Goal: Task Accomplishment & Management: Use online tool/utility

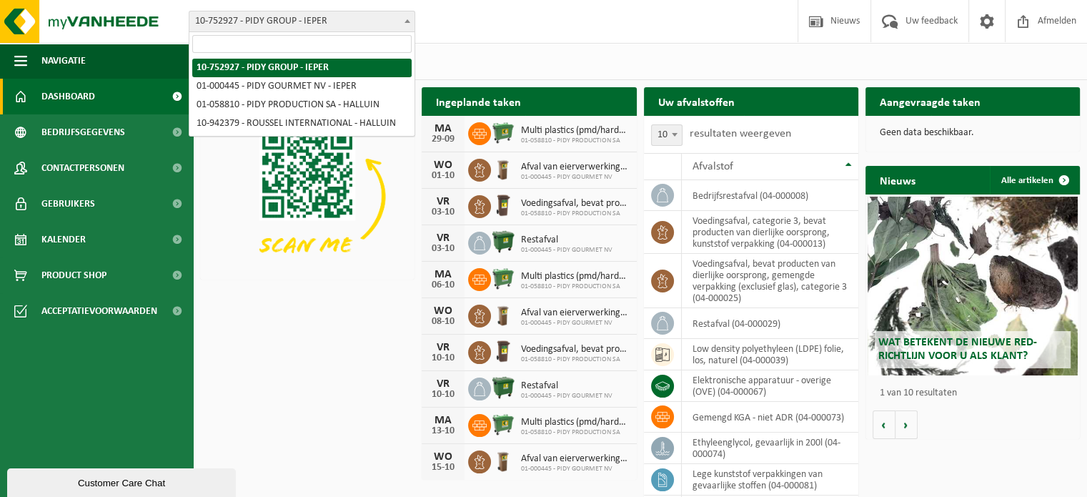
click at [410, 21] on span at bounding box center [407, 20] width 14 height 19
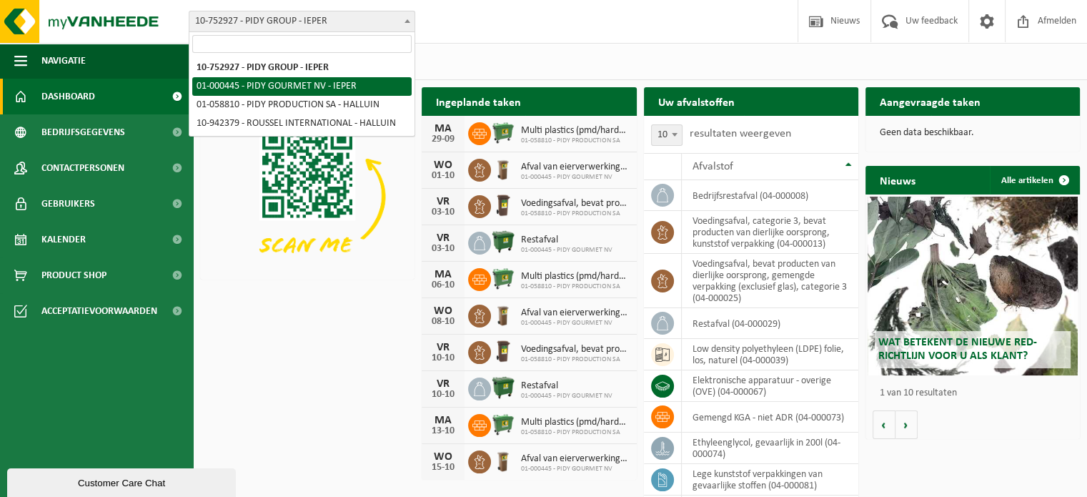
select select "53"
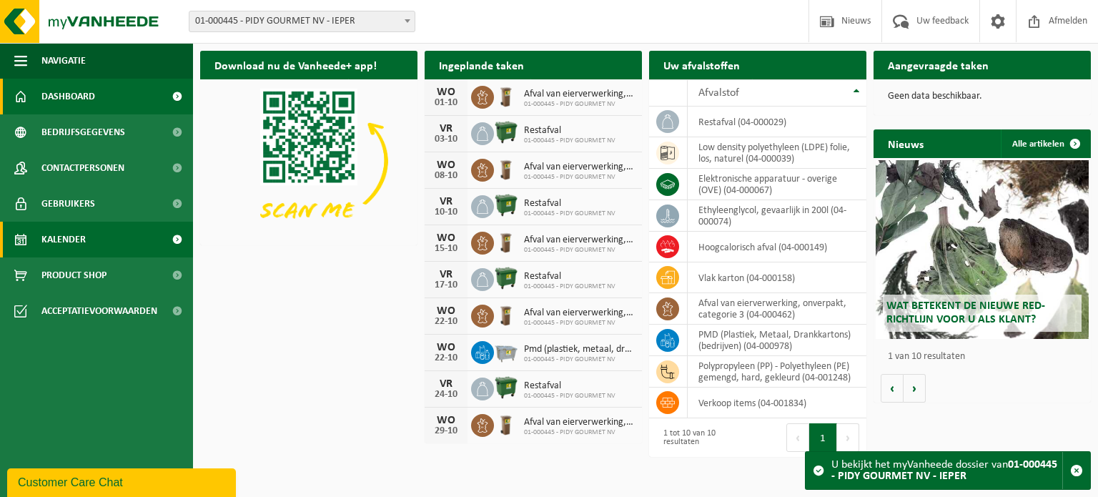
click at [63, 243] on span "Kalender" at bounding box center [63, 240] width 44 height 36
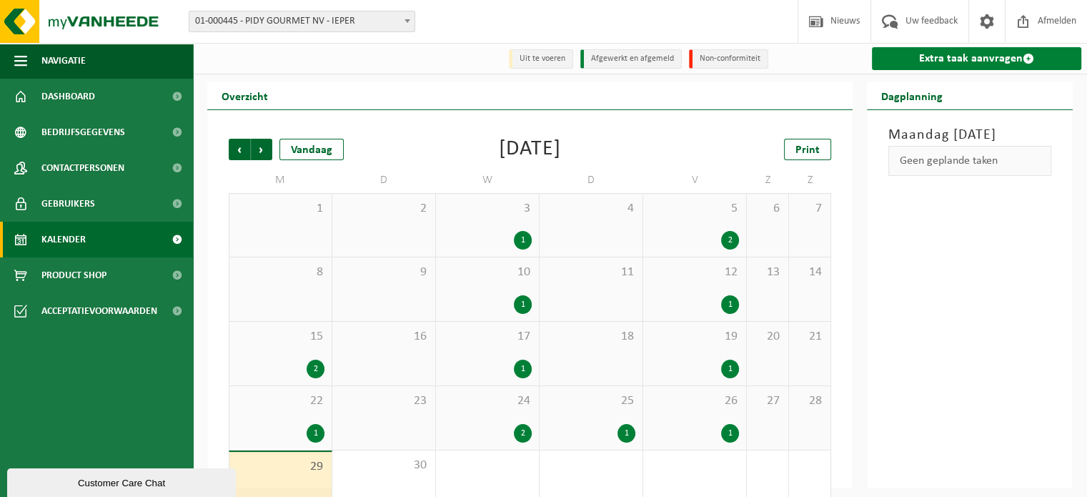
click at [987, 59] on link "Extra taak aanvragen" at bounding box center [976, 58] width 209 height 23
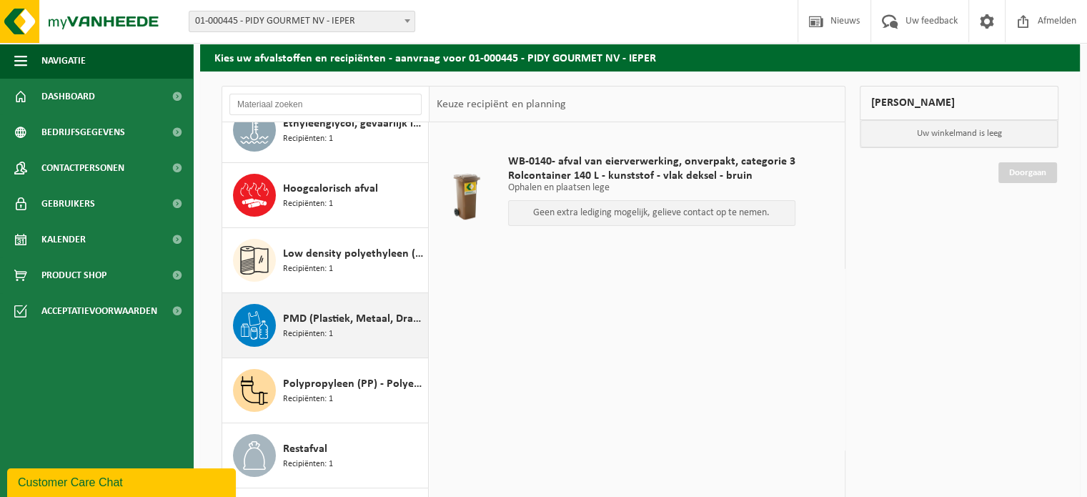
scroll to position [200, 0]
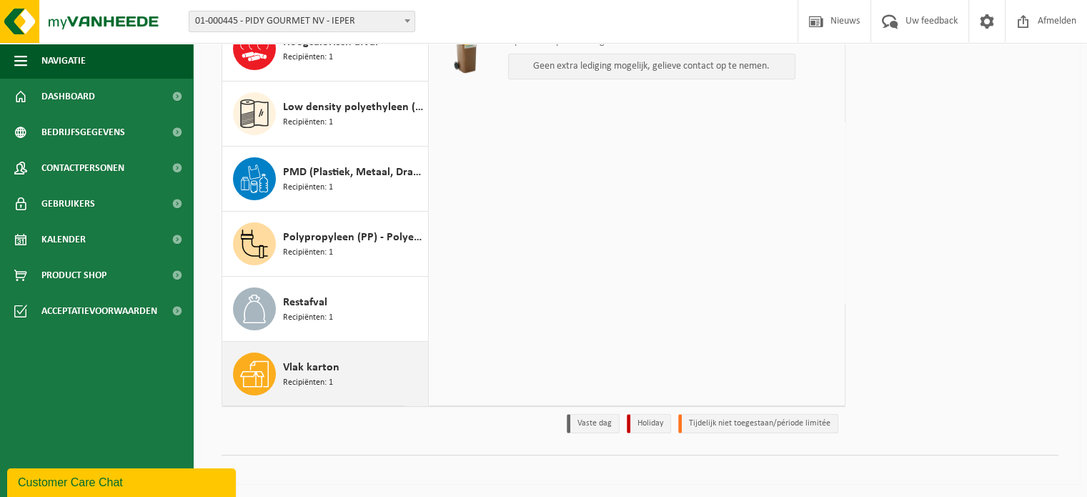
click at [337, 363] on span "Vlak karton" at bounding box center [311, 367] width 56 height 17
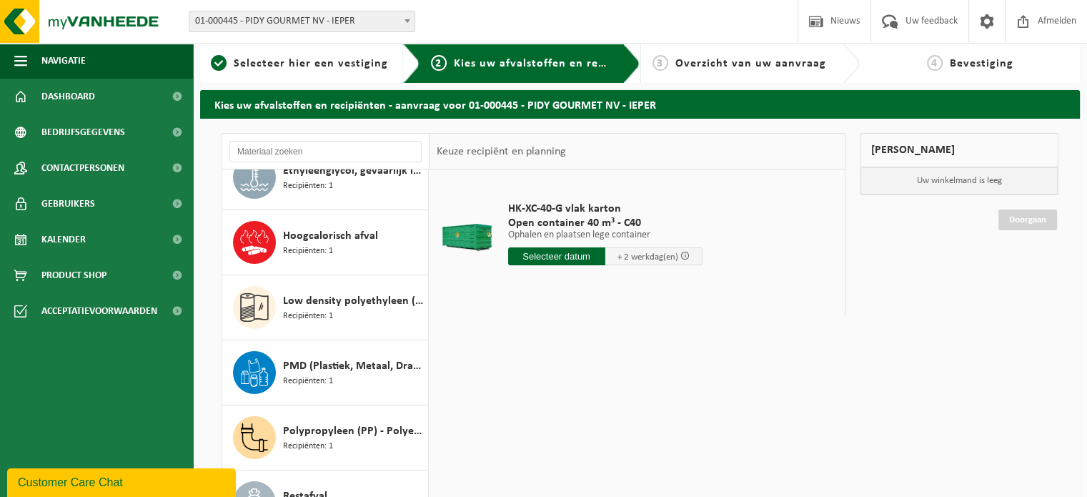
scroll to position [0, 0]
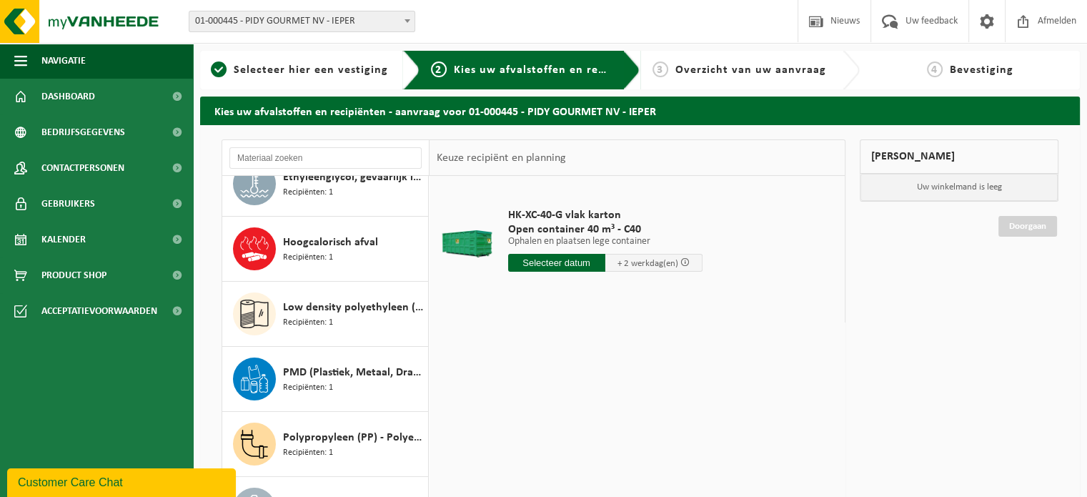
click at [564, 257] on input "text" at bounding box center [556, 263] width 97 height 18
click at [541, 434] on div "30" at bounding box center [546, 435] width 25 height 23
type input "Van 2025-09-30"
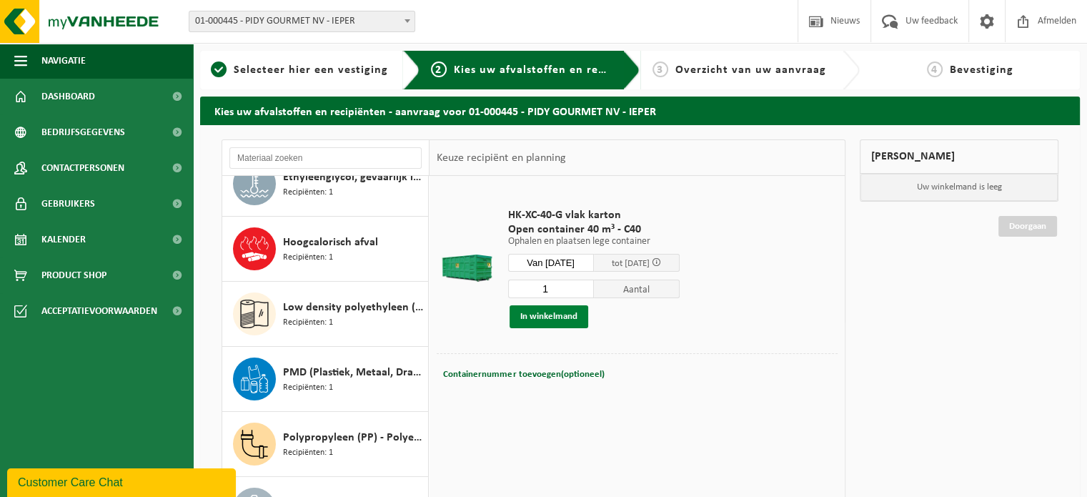
click at [563, 316] on button "In winkelmand" at bounding box center [549, 316] width 79 height 23
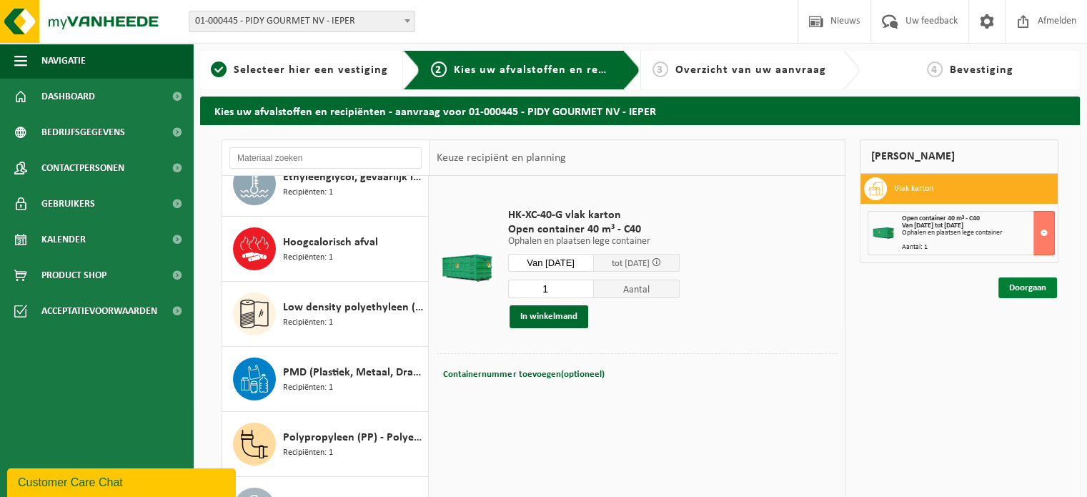
click at [1021, 285] on link "Doorgaan" at bounding box center [1028, 287] width 59 height 21
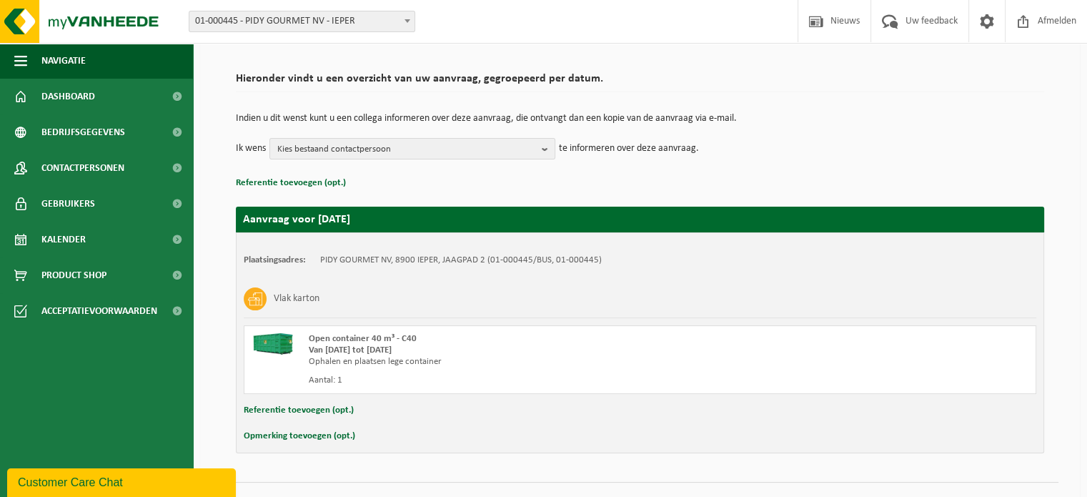
scroll to position [115, 0]
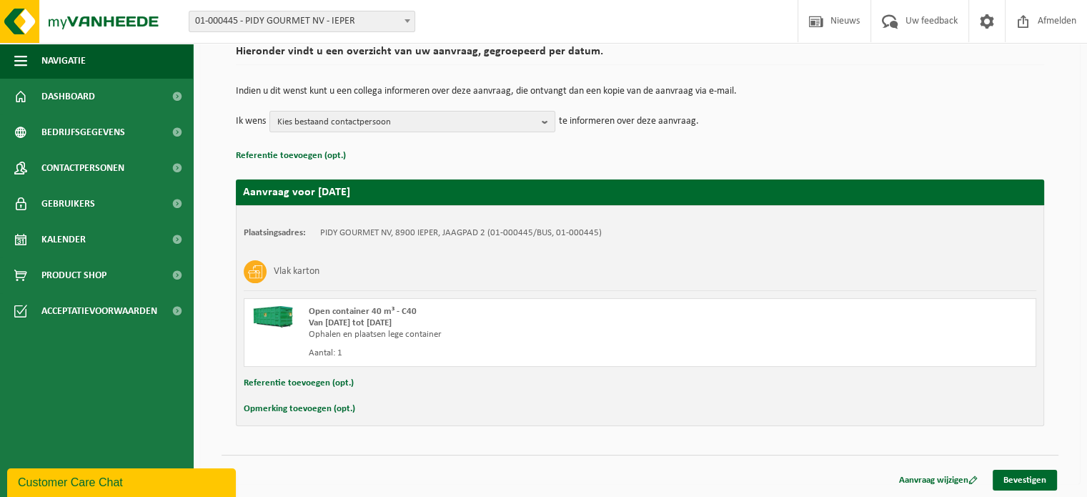
click at [319, 408] on button "Opmerking toevoegen (opt.)" at bounding box center [300, 409] width 112 height 19
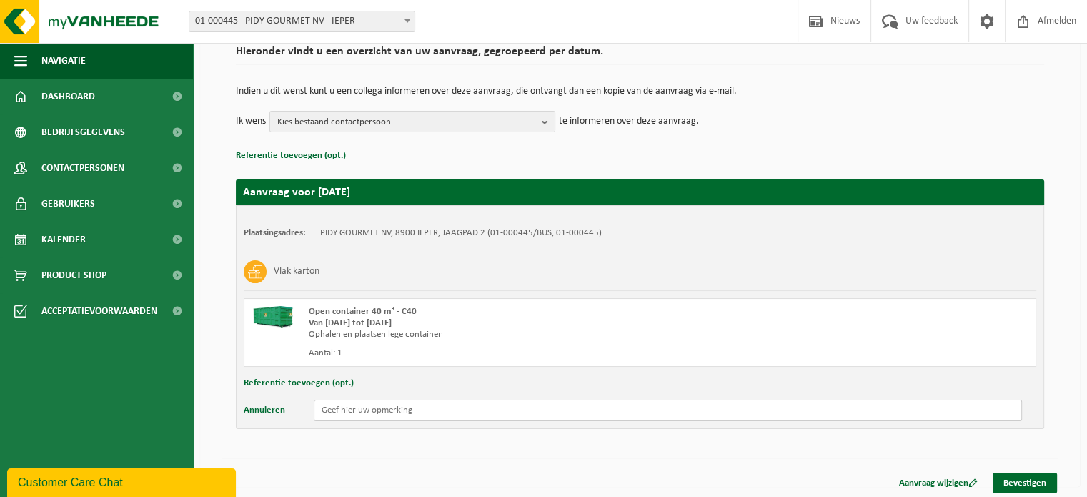
click at [333, 414] on input "text" at bounding box center [668, 410] width 709 height 21
type input "c"
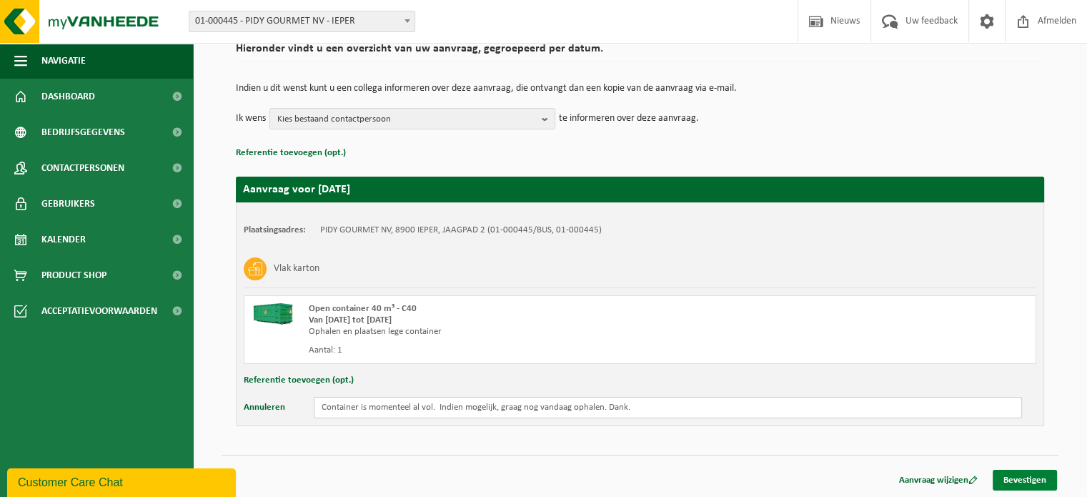
type input "Container is momenteel al vol. Indien mogelijk, graag nog vandaag ophalen. Dank."
click at [1028, 480] on link "Bevestigen" at bounding box center [1025, 480] width 64 height 21
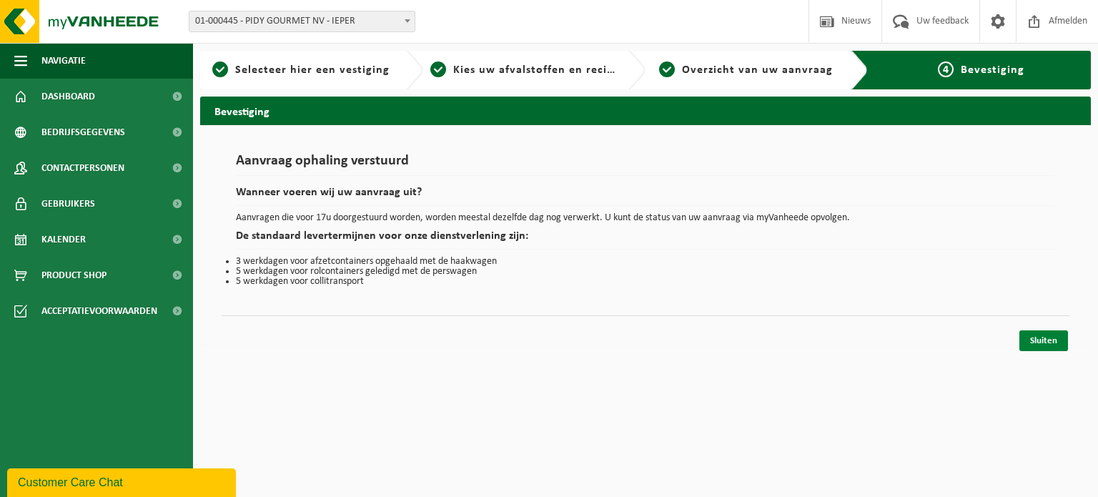
click at [1046, 337] on link "Sluiten" at bounding box center [1044, 340] width 49 height 21
